Goal: Transaction & Acquisition: Purchase product/service

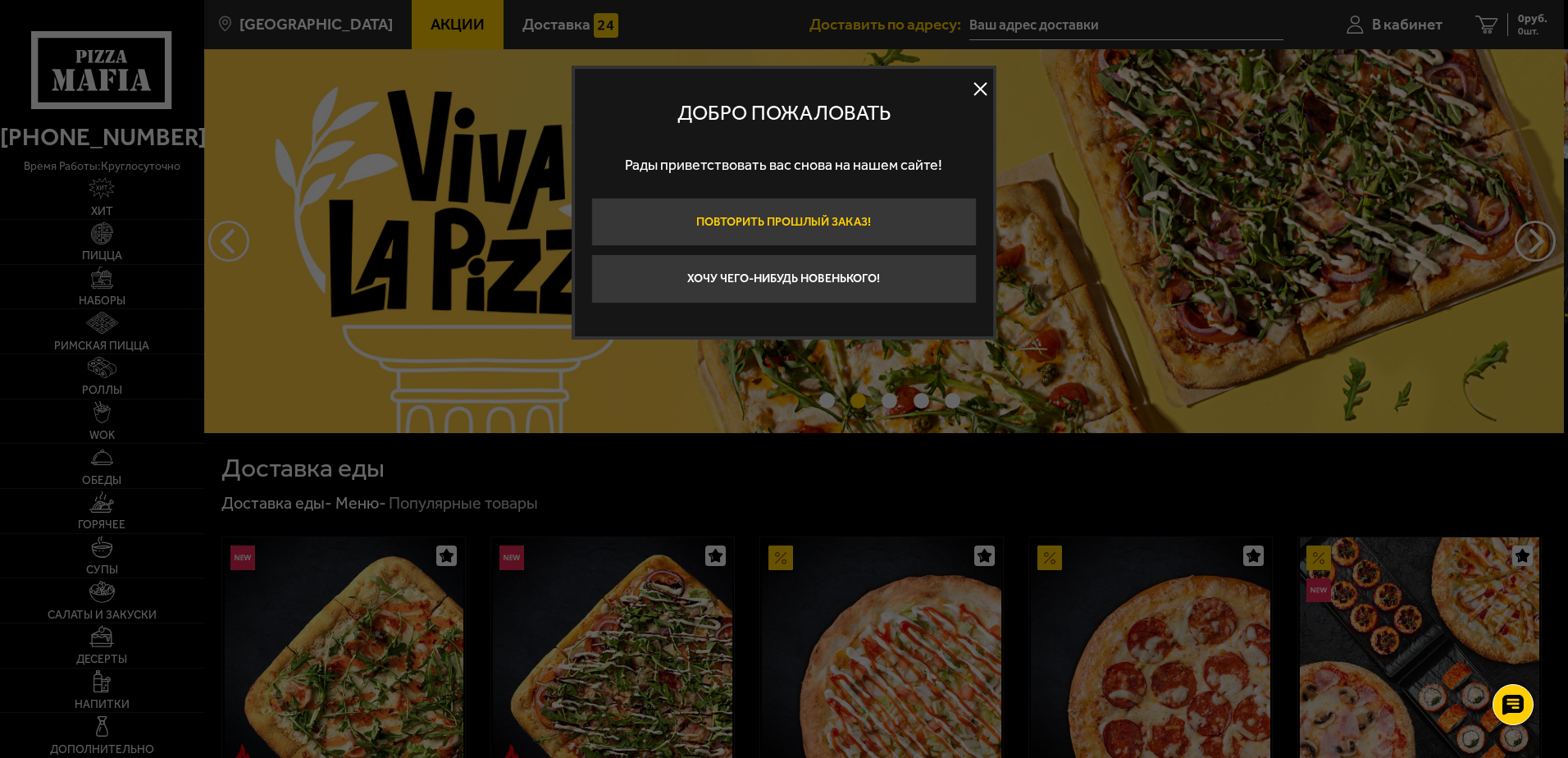
click at [839, 221] on button "Повторить прошлый заказ!" at bounding box center [784, 222] width 385 height 50
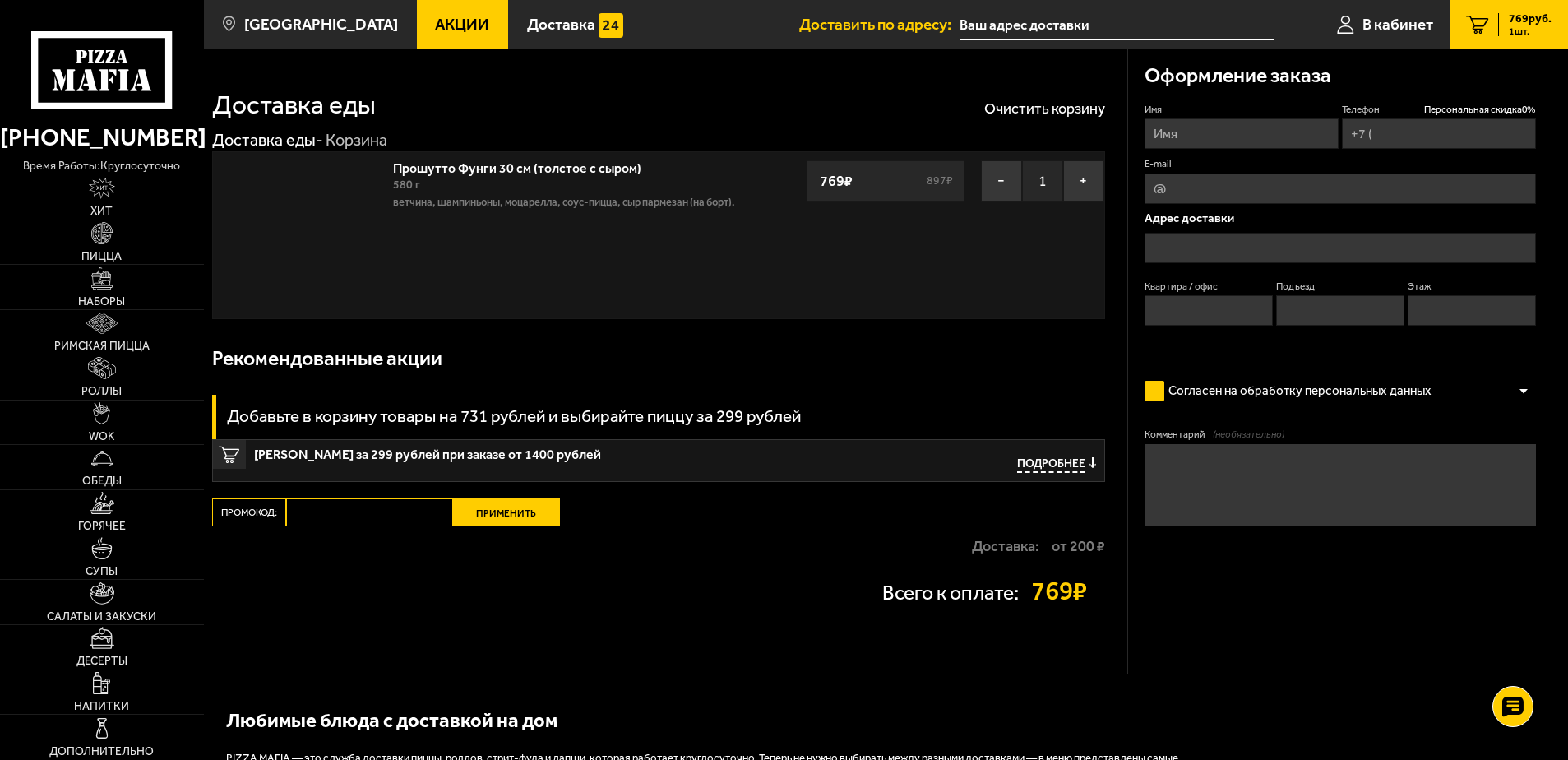
type input "[PHONE_NUMBER]"
type input "[STREET_ADDRESS]"
type input "287"
type input "5"
type input "11"
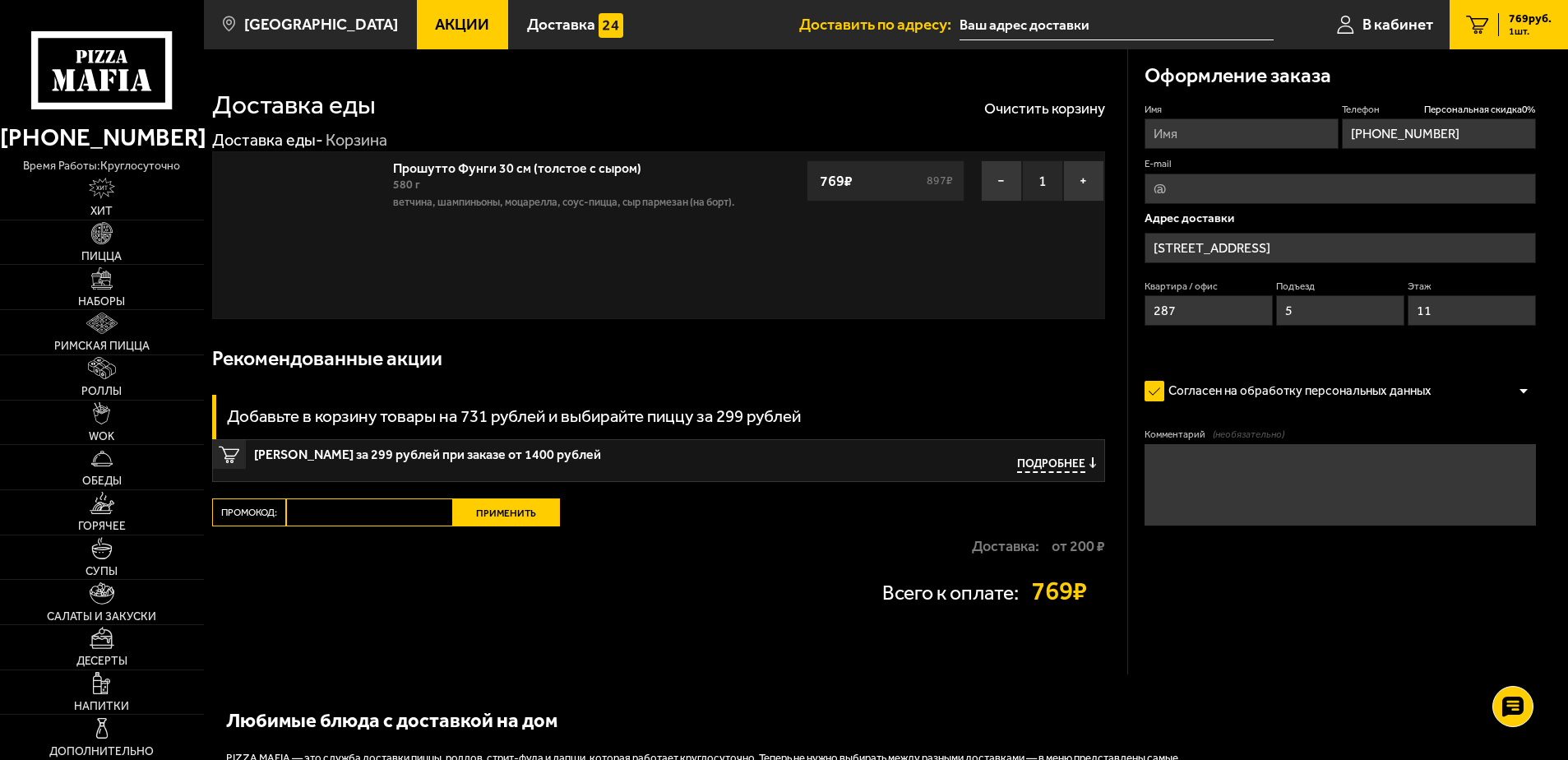
type input "[STREET_ADDRESS]"
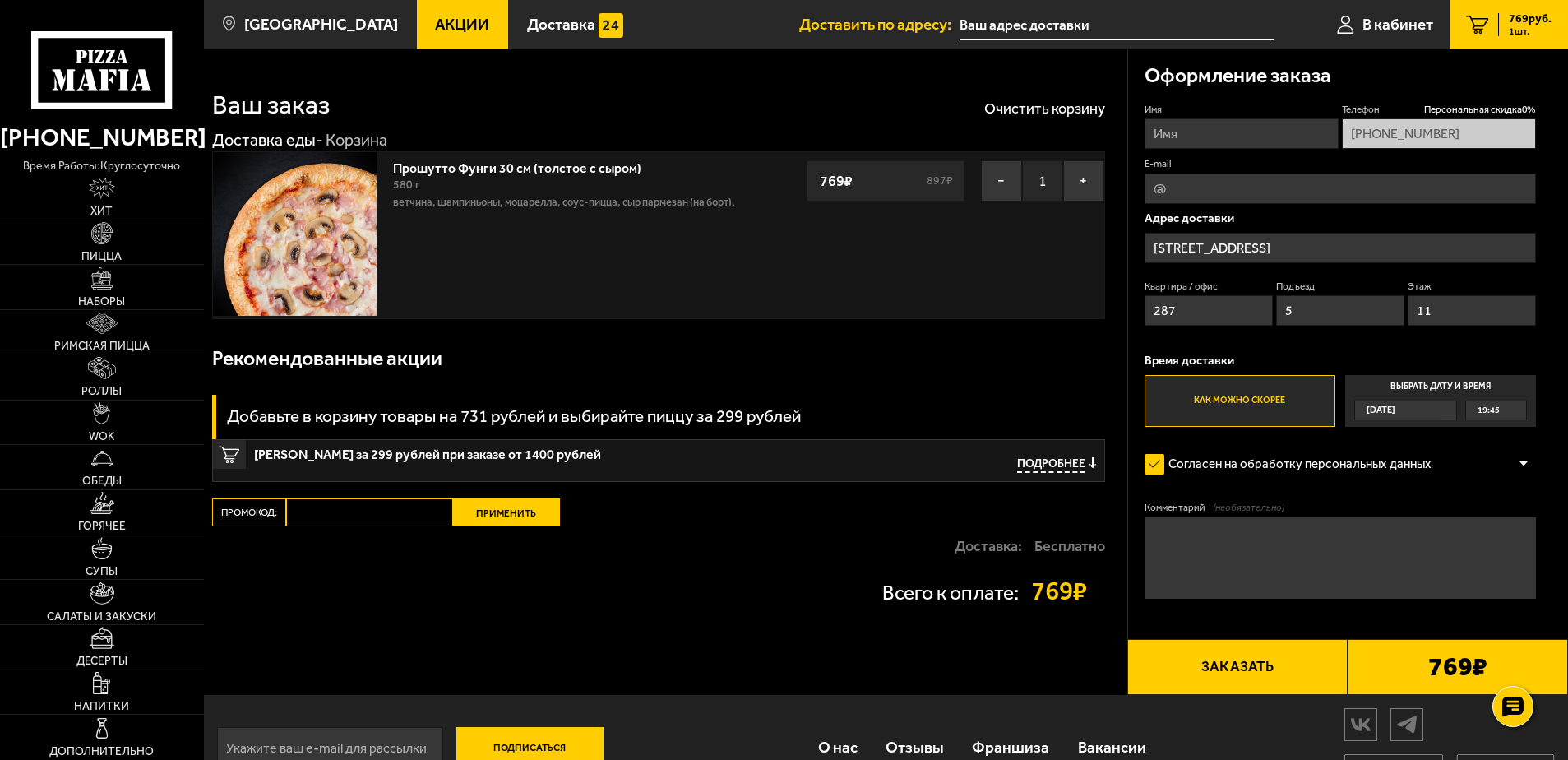
click at [1174, 137] on input "Имя" at bounding box center [1241, 134] width 194 height 31
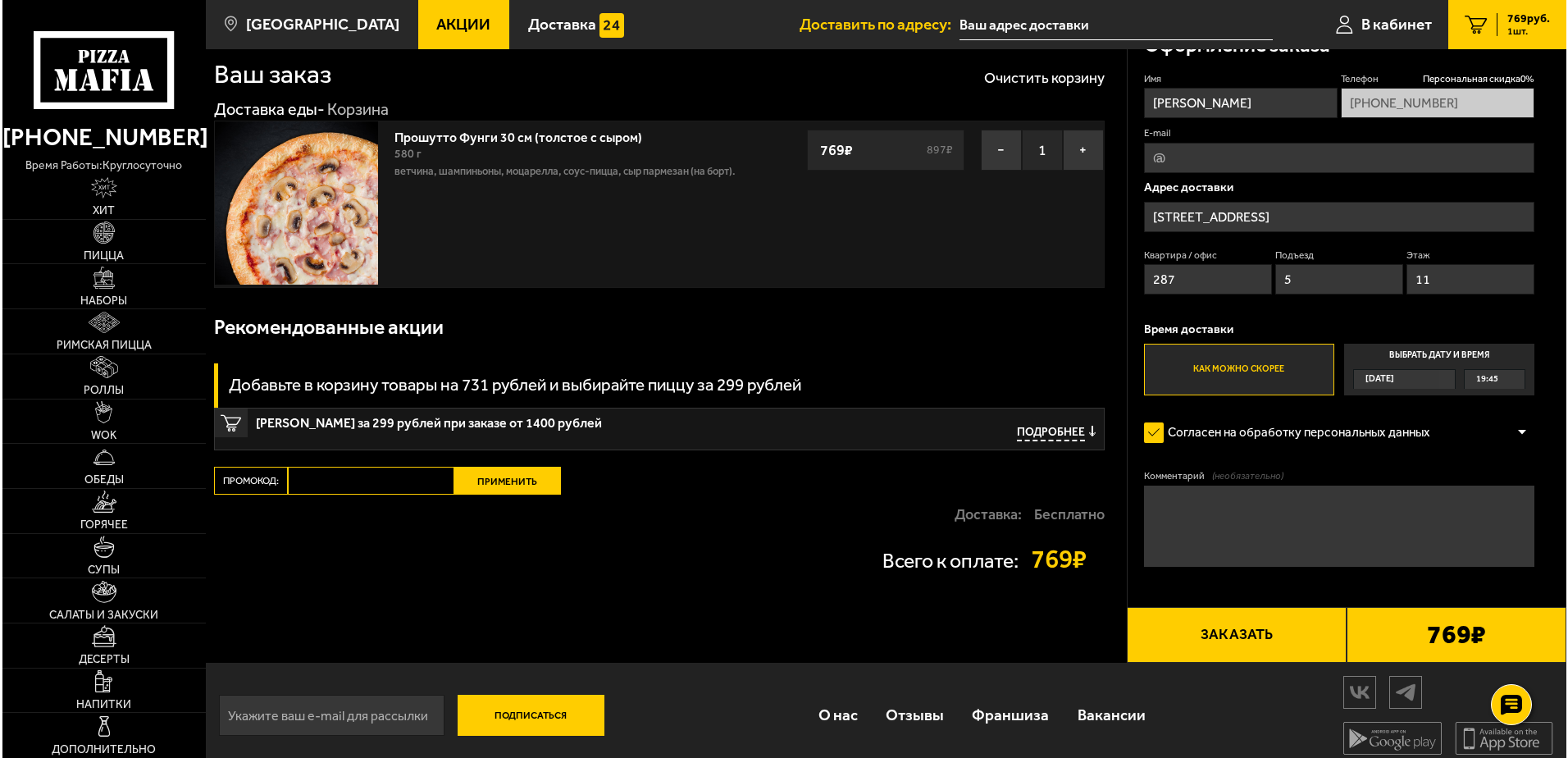
scroll to position [42, 0]
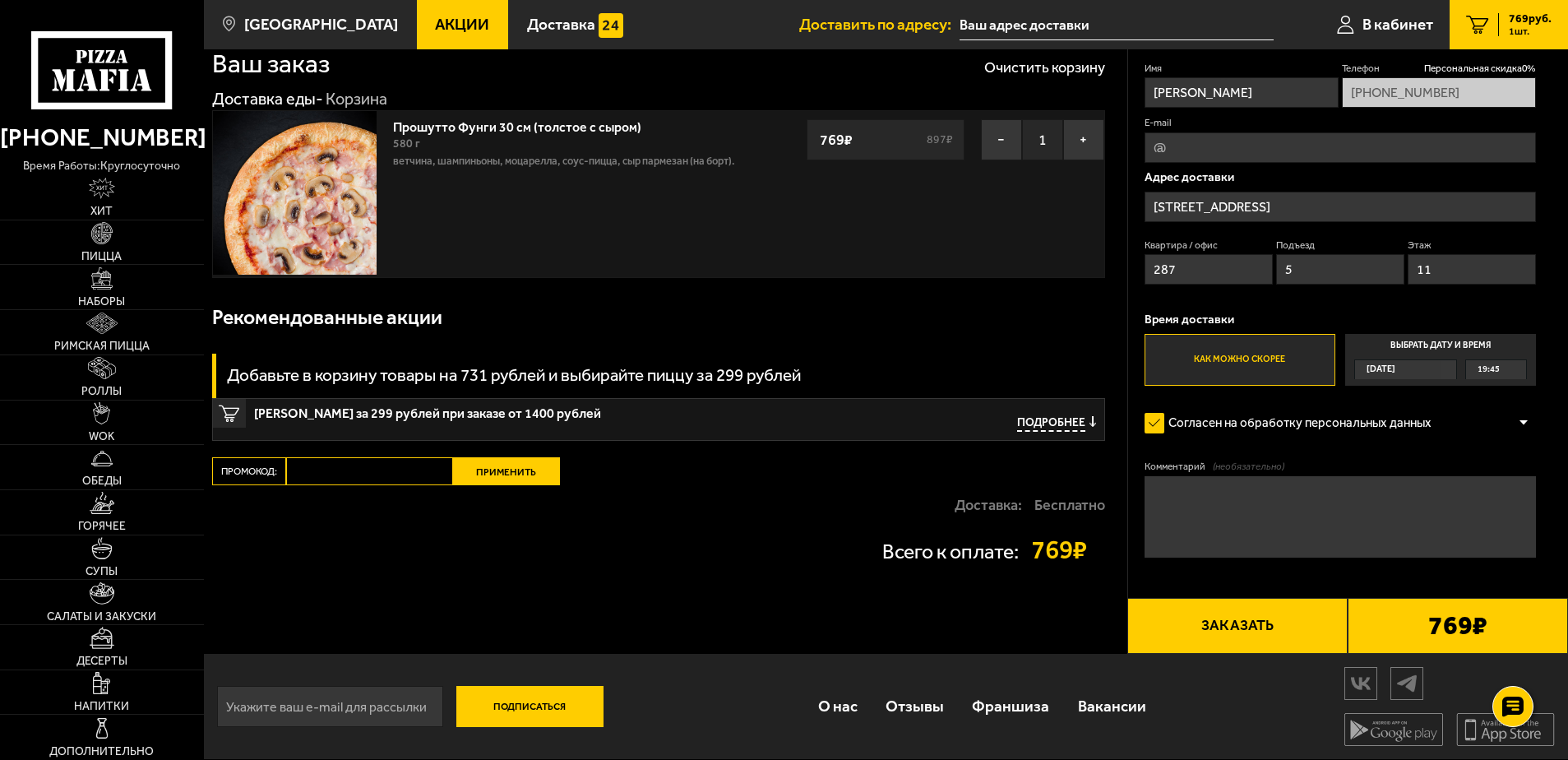
type input "[PERSON_NAME]"
click at [1244, 623] on button "Заказать" at bounding box center [1237, 626] width 220 height 56
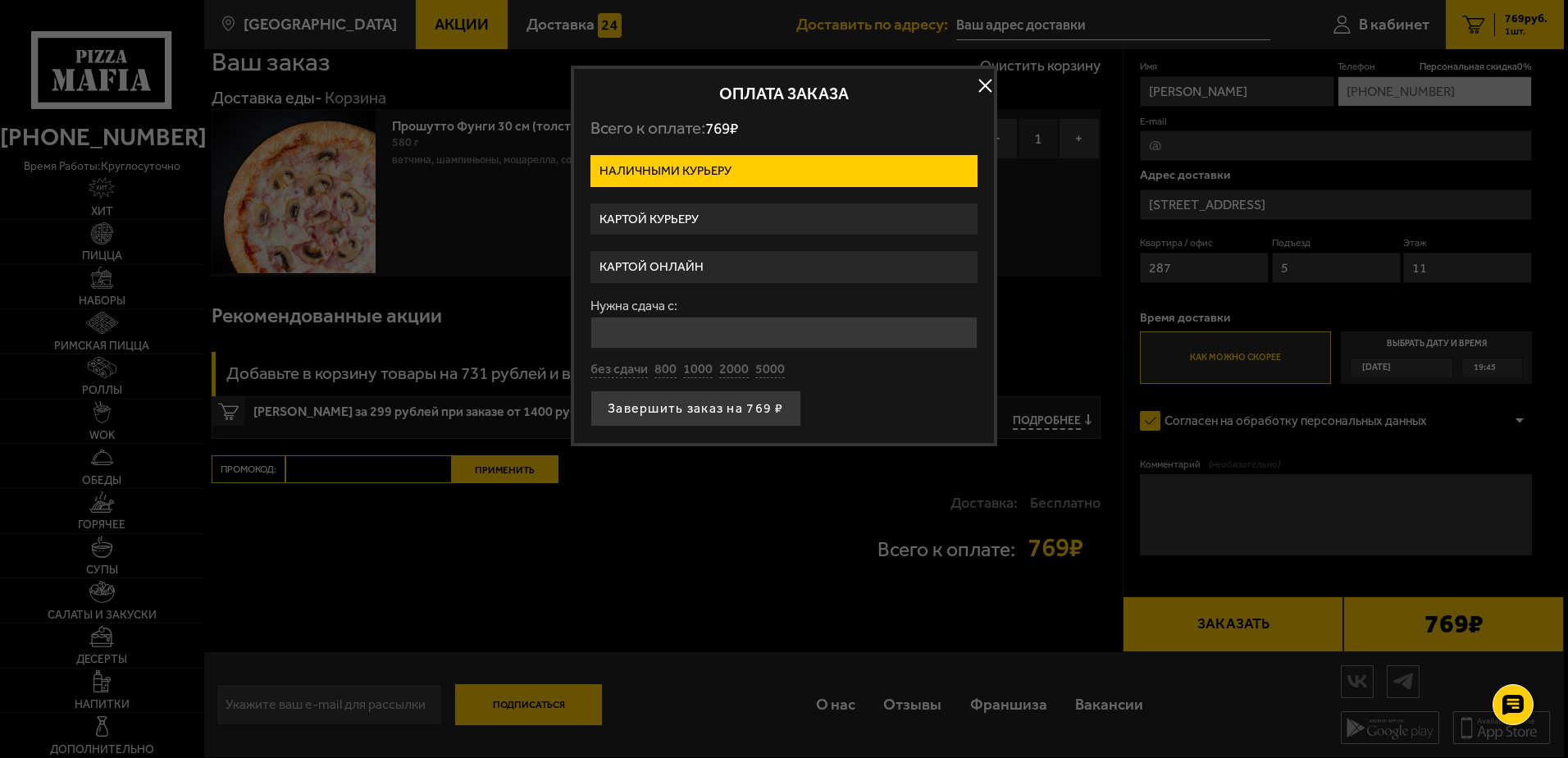
click at [635, 263] on label "Картой онлайн" at bounding box center [784, 267] width 387 height 32
click at [0, 0] on input "Картой онлайн" at bounding box center [0, 0] width 0 height 0
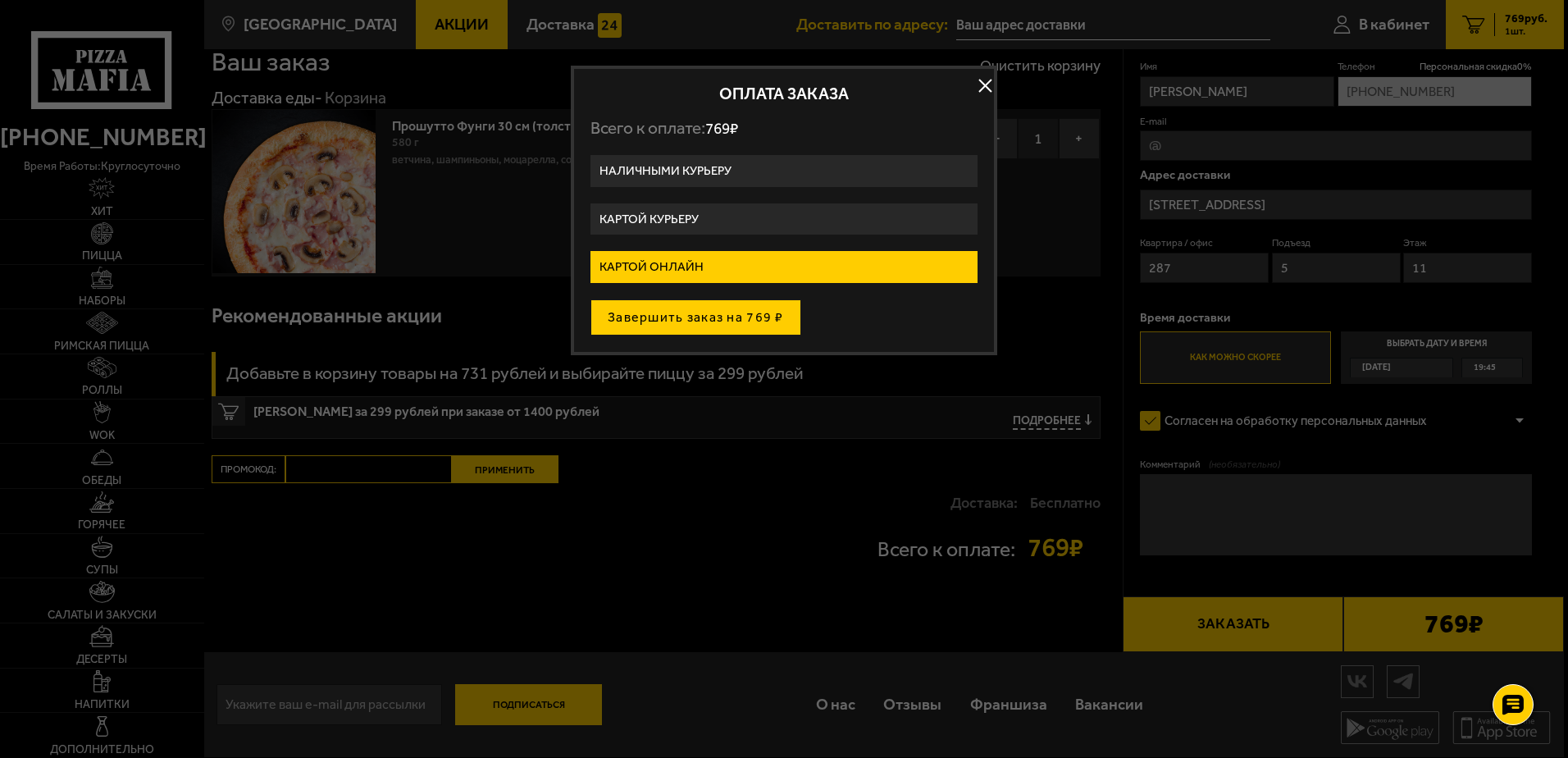
click at [666, 318] on button "Завершить заказ на 769 ₽" at bounding box center [696, 318] width 211 height 36
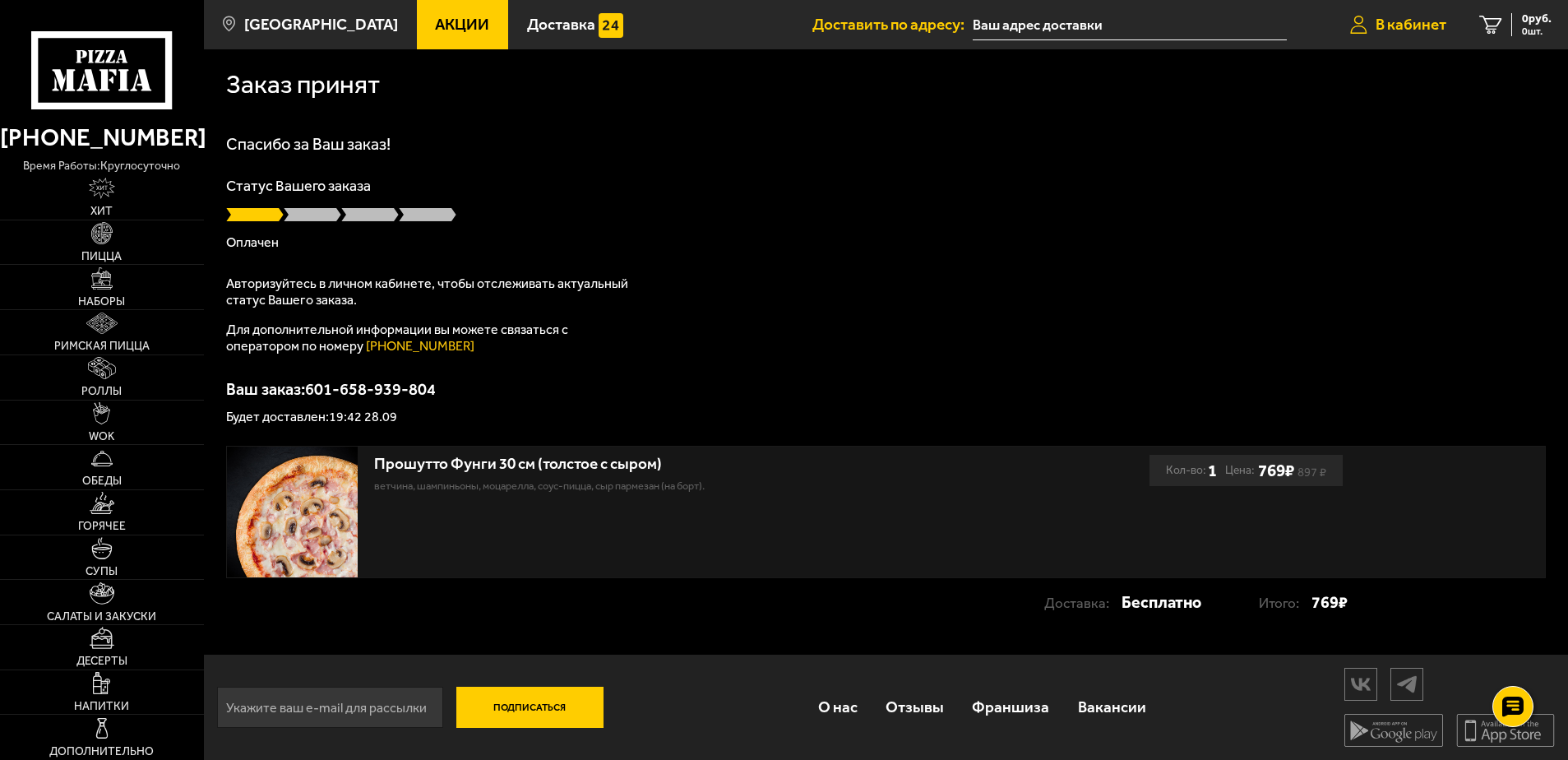
click at [1407, 27] on span "В кабинет" at bounding box center [1410, 23] width 70 height 15
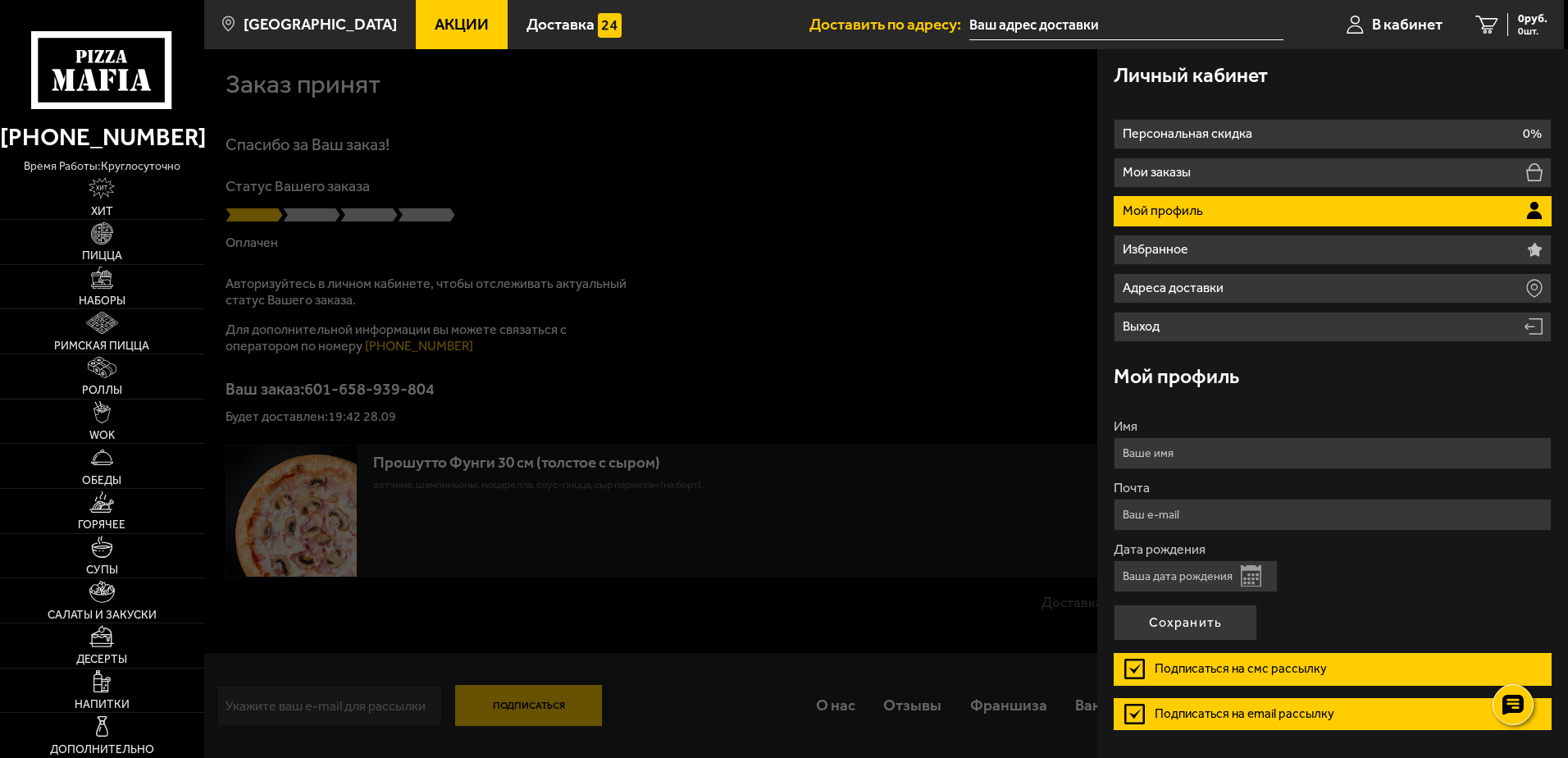
click at [947, 307] on div at bounding box center [988, 429] width 1568 height 758
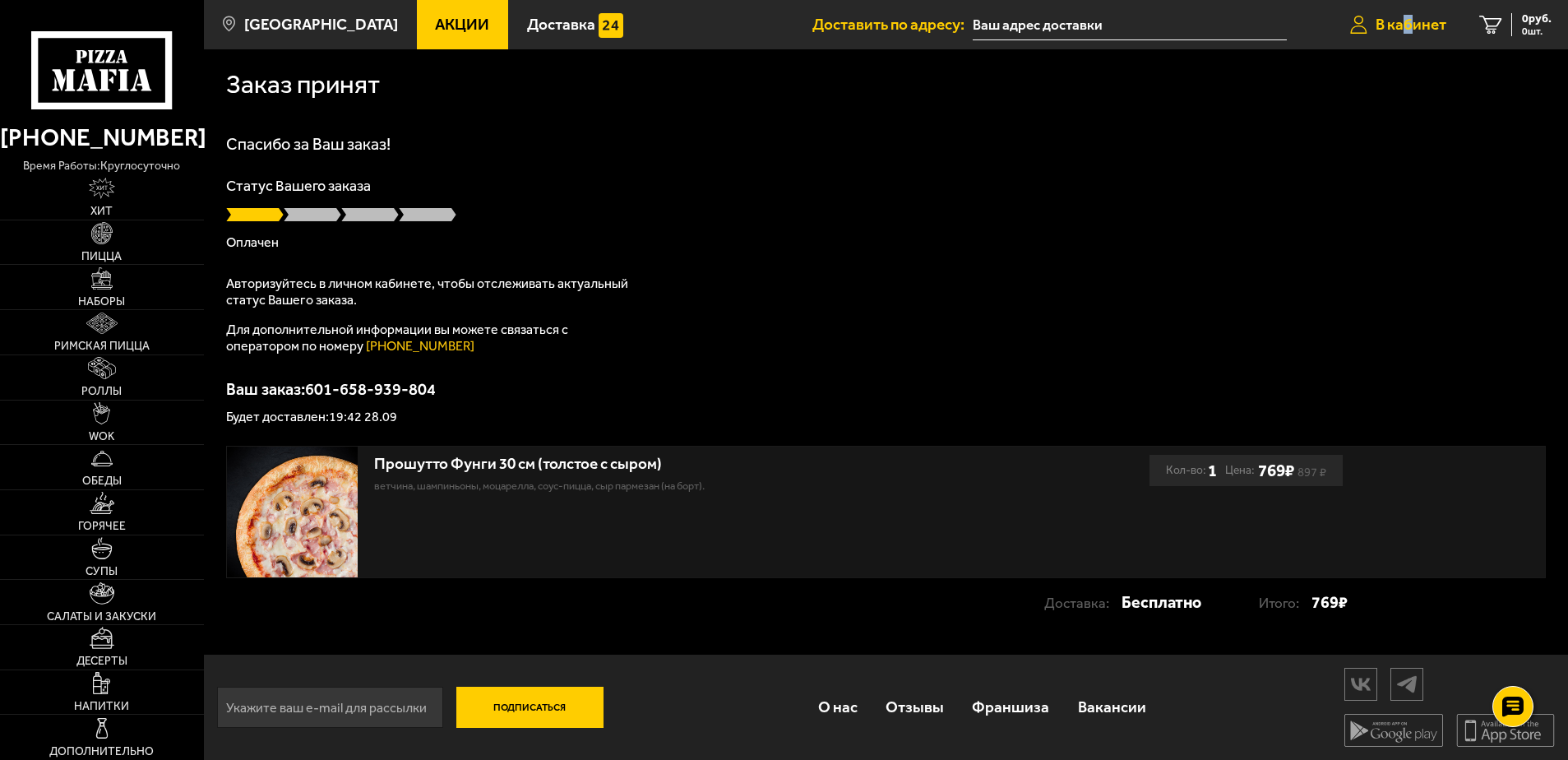
click at [1407, 22] on span "В кабинет" at bounding box center [1410, 23] width 70 height 15
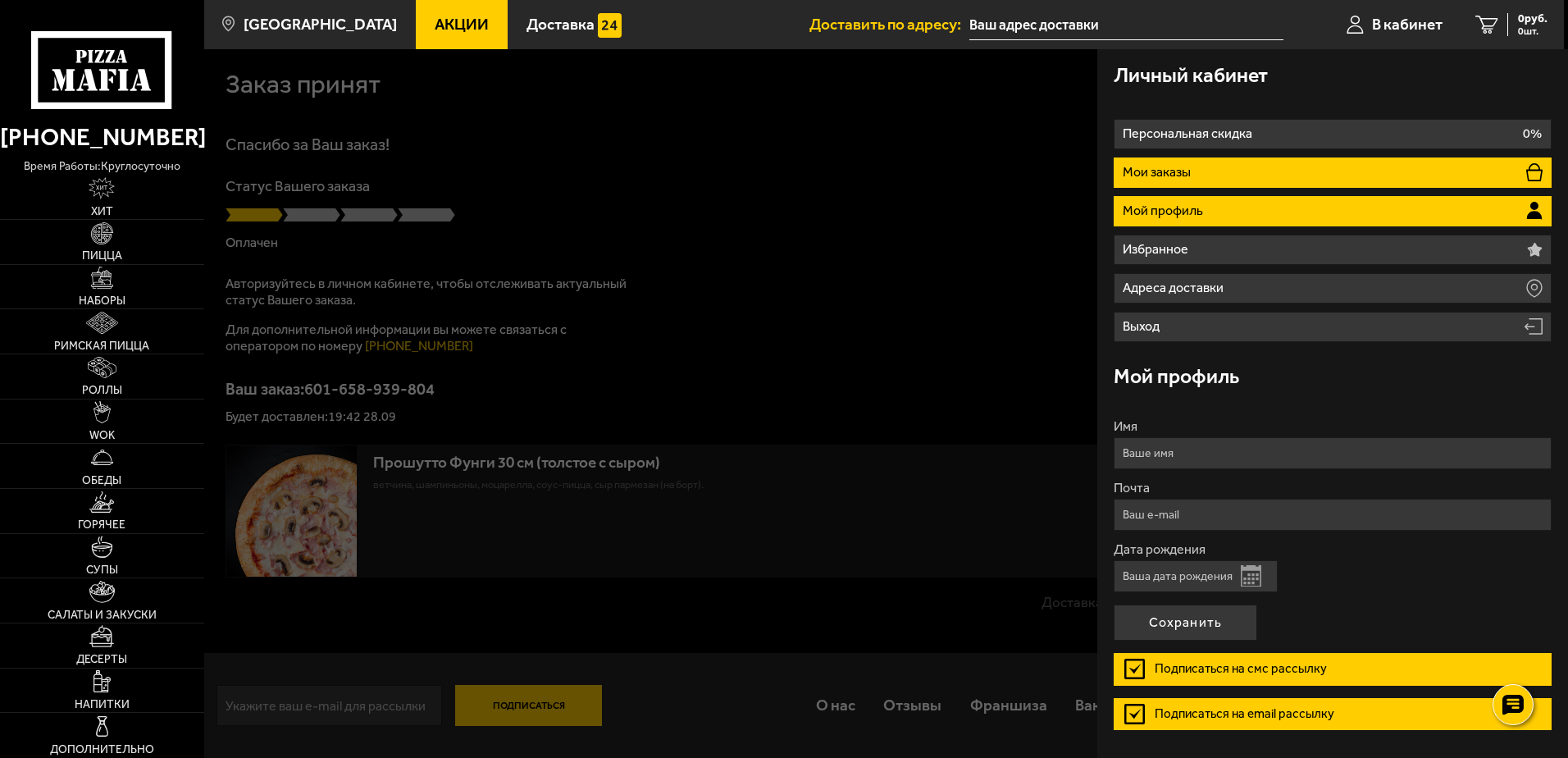
click at [1158, 174] on p "Мои заказы" at bounding box center [1158, 172] width 72 height 14
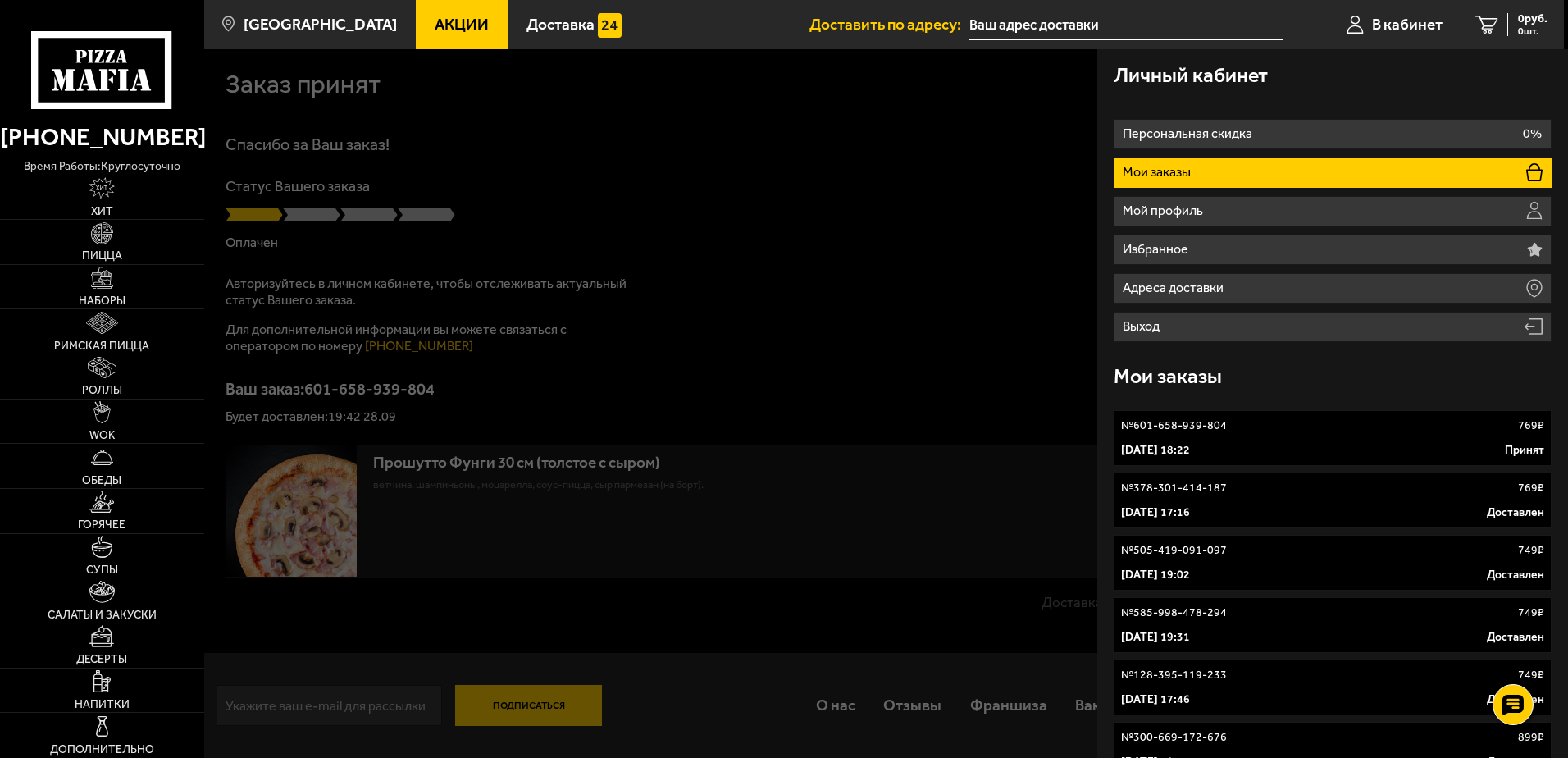
click at [1213, 430] on p "№ 601-658-939-804" at bounding box center [1175, 426] width 106 height 16
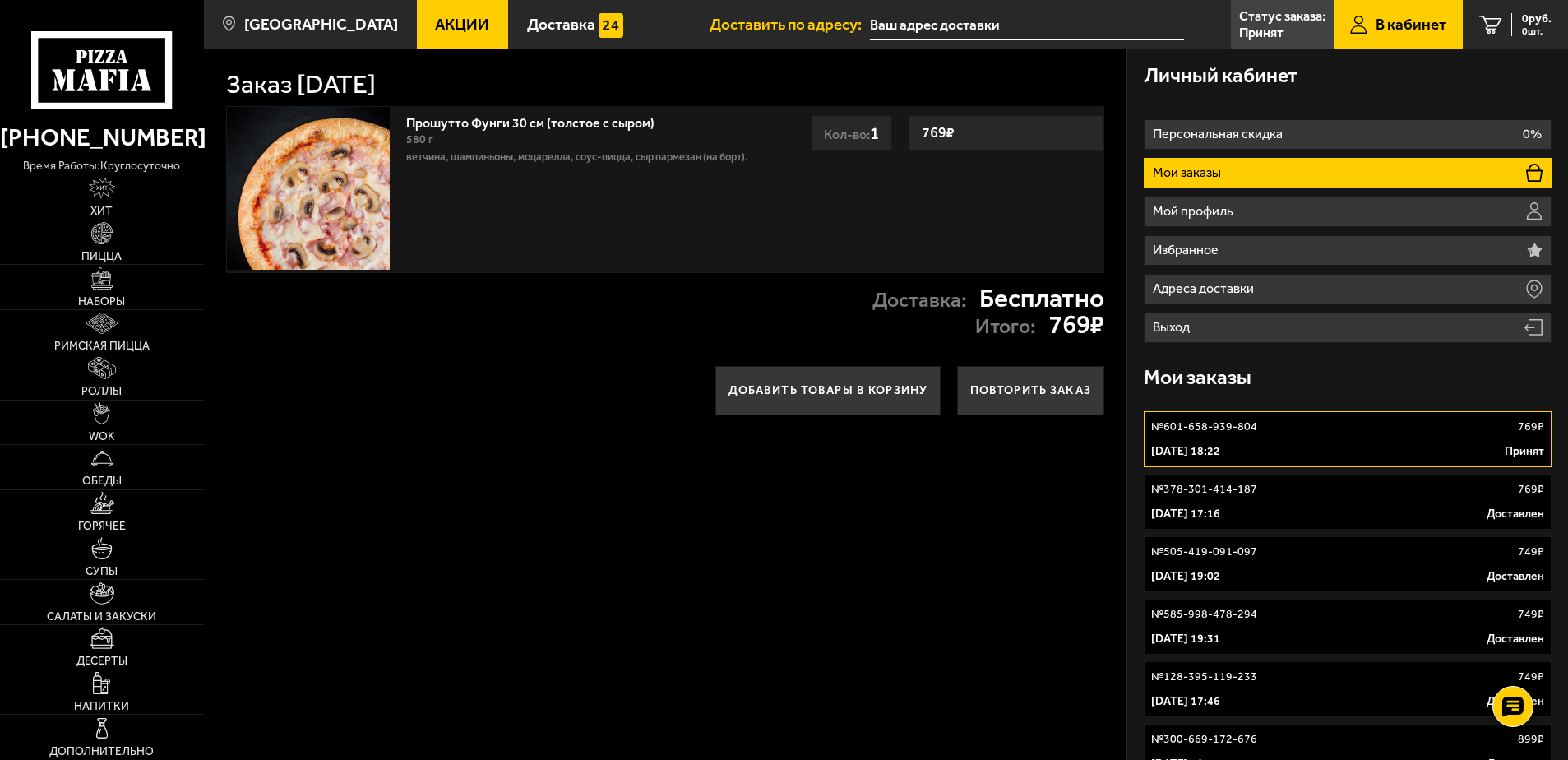
click at [1229, 438] on link "№ 601-658-939-804 769 ₽ 28 сентября 2025 г. 18:22 Принят" at bounding box center [1347, 440] width 409 height 56
click at [459, 122] on link "Прошутто Фунги 30 см (толстое с сыром)" at bounding box center [538, 120] width 264 height 21
click at [522, 125] on link "Прошутто Фунги 30 см (толстое с сыром)" at bounding box center [538, 120] width 264 height 21
click at [1266, 23] on p "Статус заказа:" at bounding box center [1282, 16] width 87 height 14
